Goal: Transaction & Acquisition: Book appointment/travel/reservation

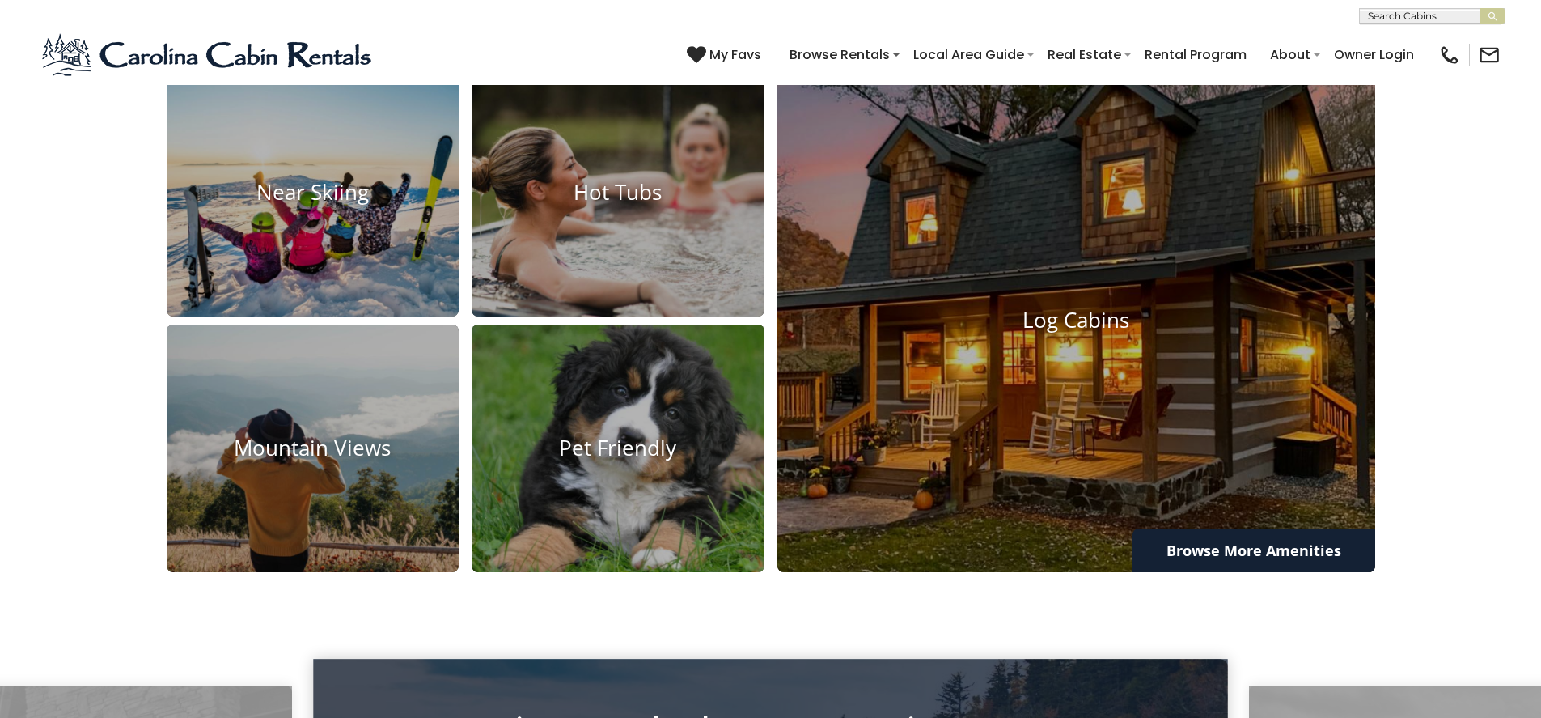
scroll to position [1375, 0]
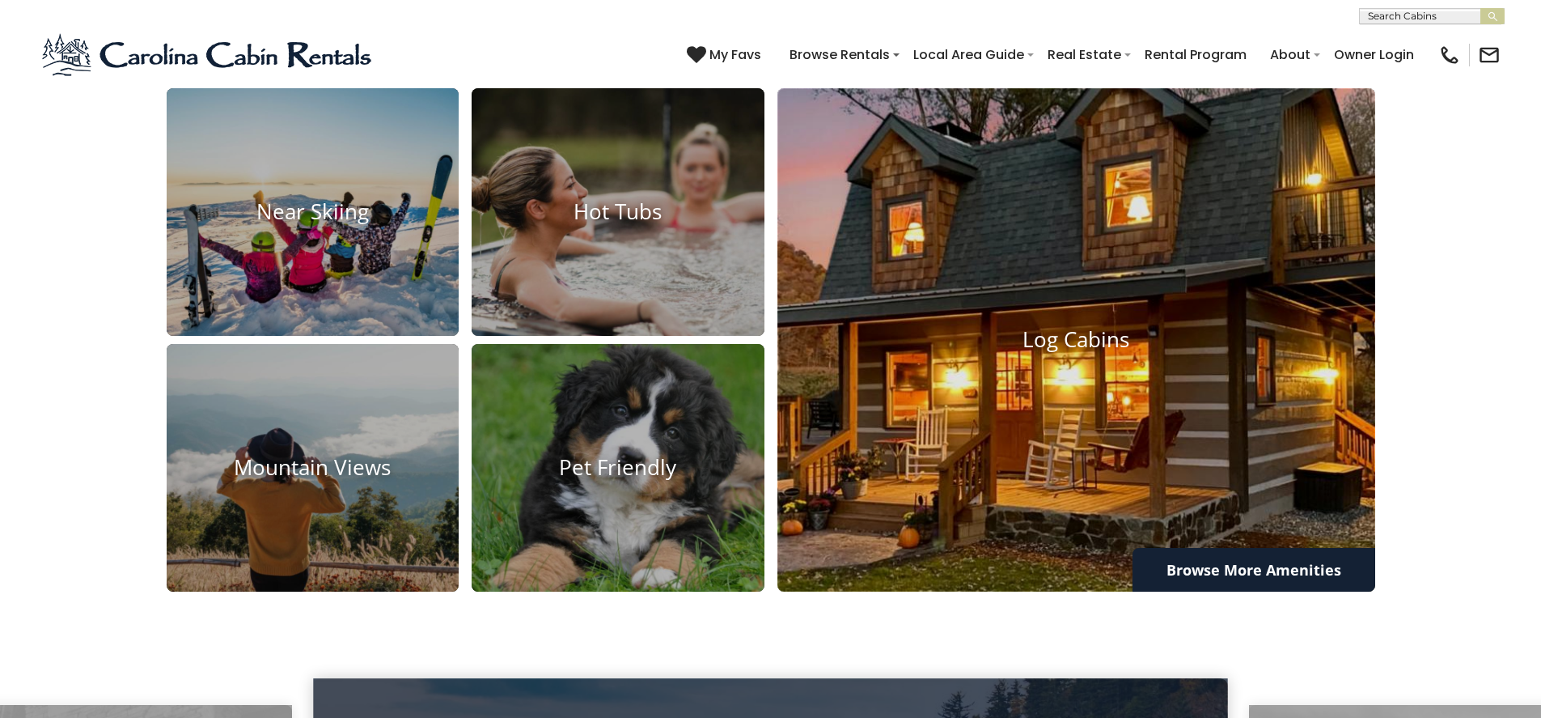
click at [955, 406] on img at bounding box center [1077, 339] width 658 height 553
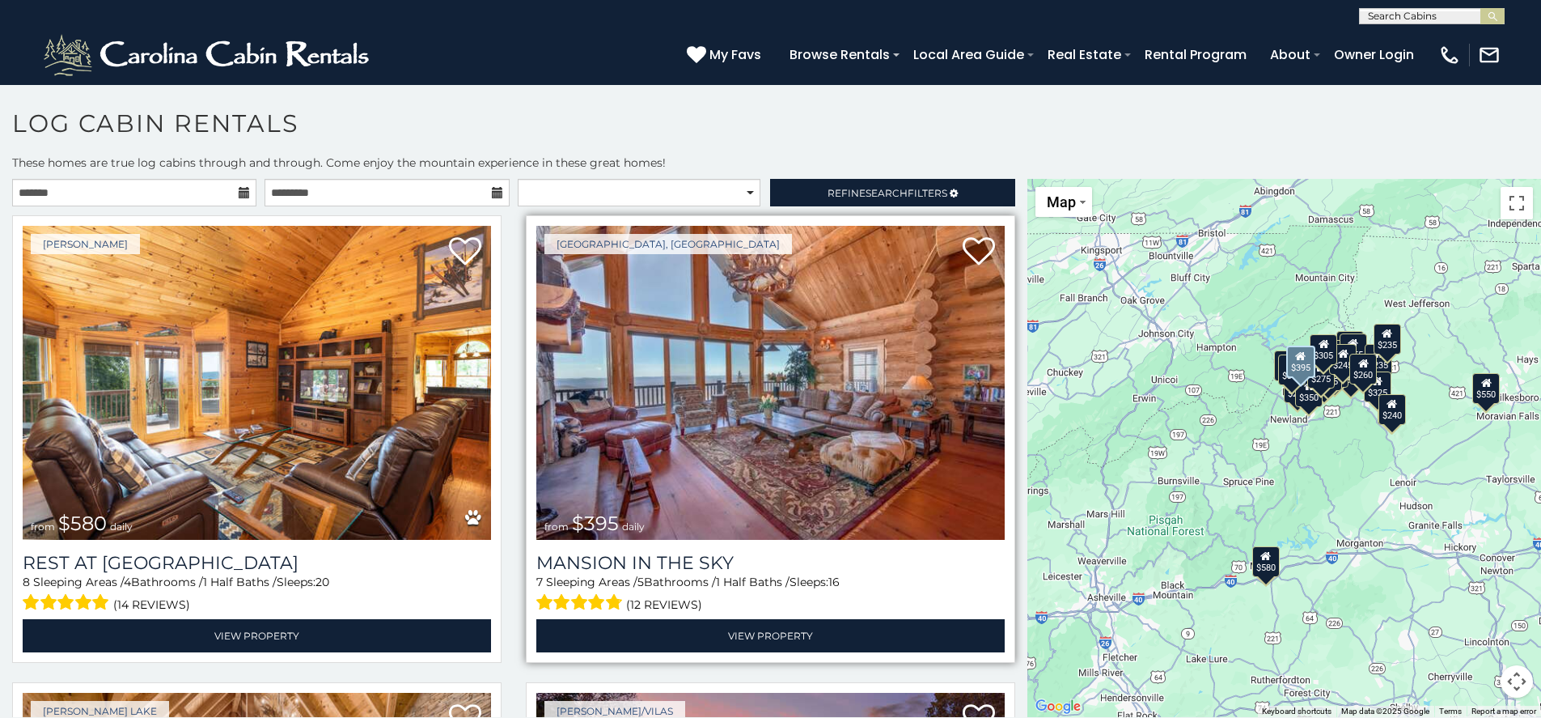
click at [714, 320] on img at bounding box center [770, 383] width 468 height 314
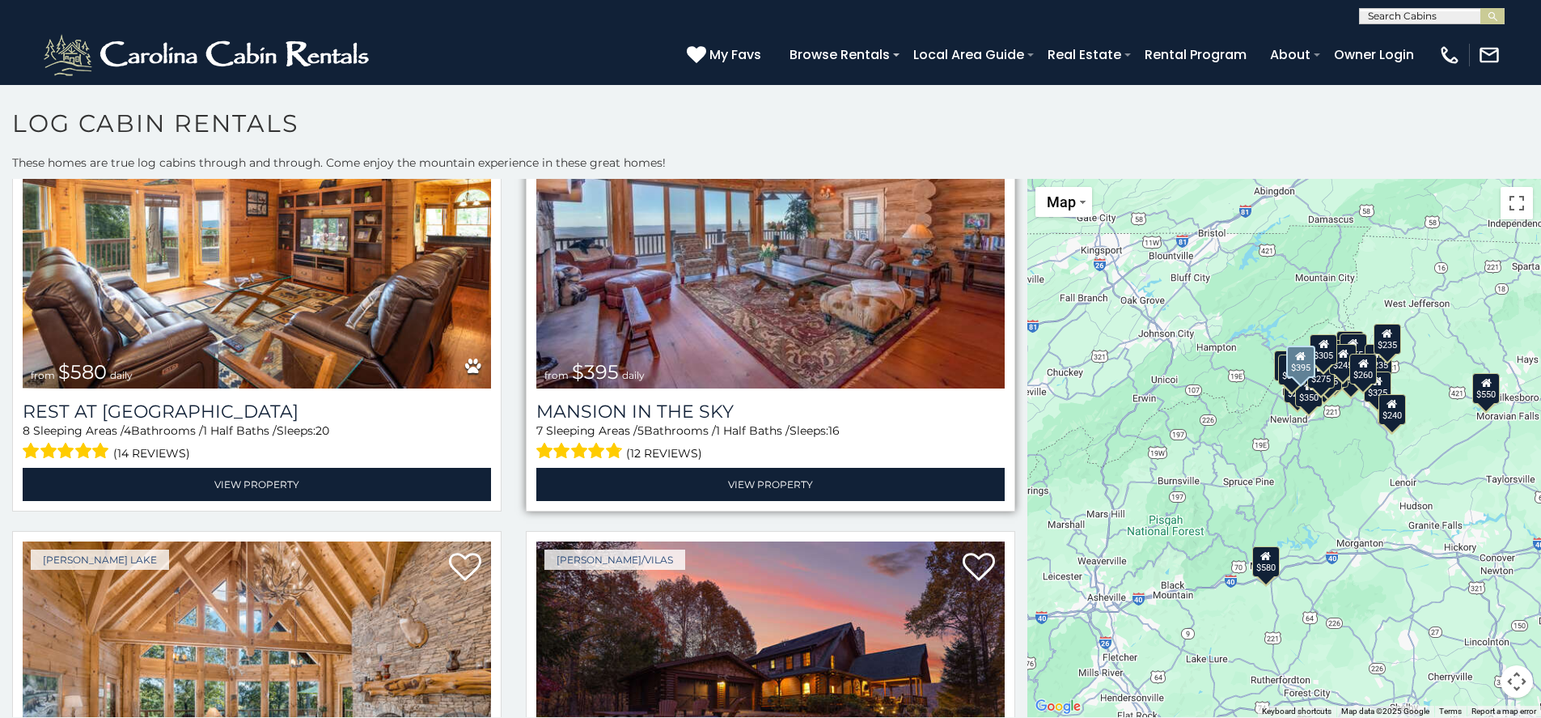
scroll to position [162, 0]
